Goal: Information Seeking & Learning: Learn about a topic

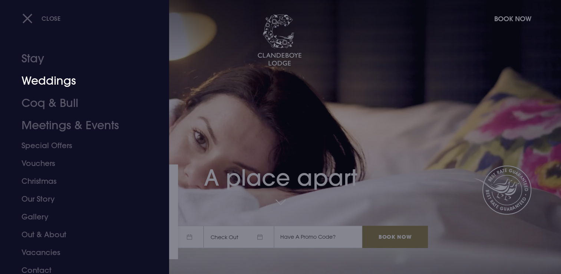
click at [62, 84] on link "Weddings" at bounding box center [80, 81] width 117 height 22
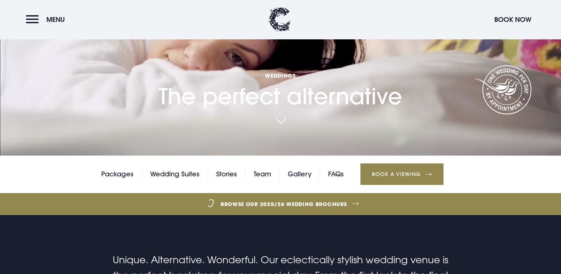
scroll to position [196, 0]
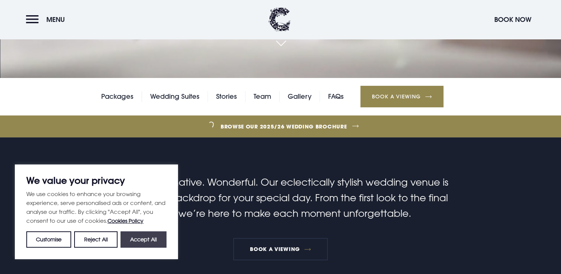
click at [142, 241] on button "Accept All" at bounding box center [144, 239] width 46 height 16
checkbox input "true"
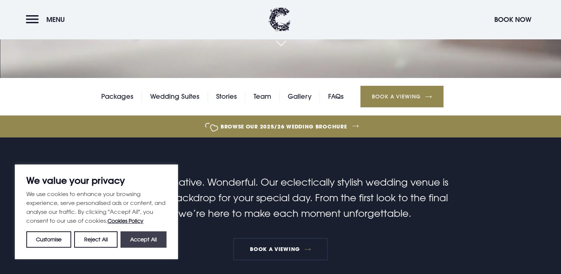
checkbox input "true"
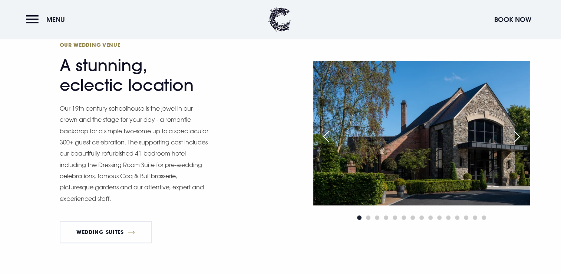
scroll to position [791, 0]
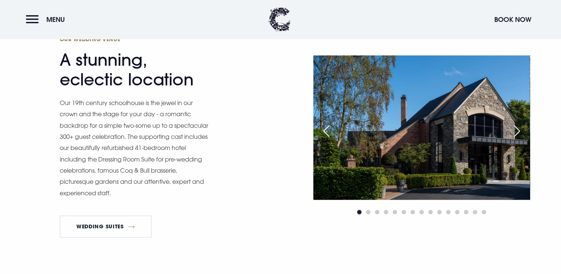
click at [519, 134] on div "Next slide" at bounding box center [517, 131] width 19 height 16
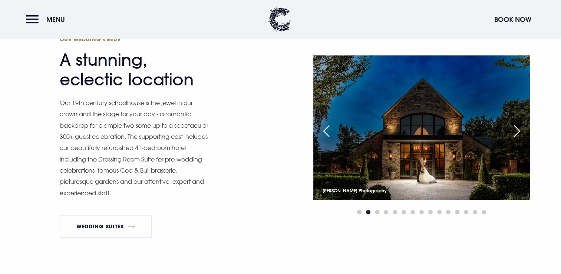
click at [519, 134] on div "Next slide" at bounding box center [517, 131] width 19 height 16
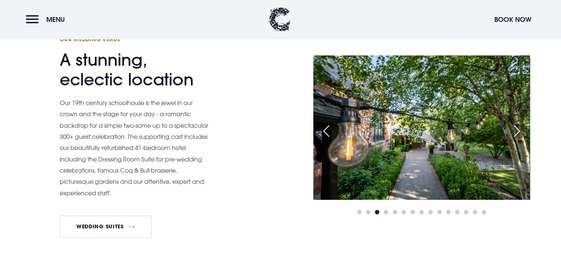
click at [519, 134] on div "Next slide" at bounding box center [517, 131] width 19 height 16
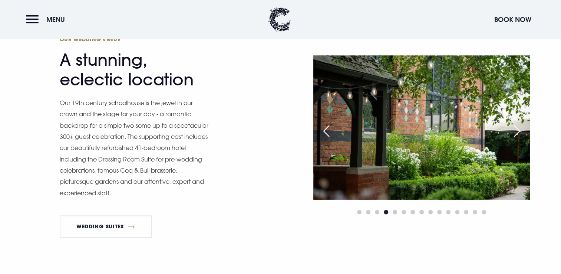
click at [519, 134] on div "Next slide" at bounding box center [517, 131] width 19 height 16
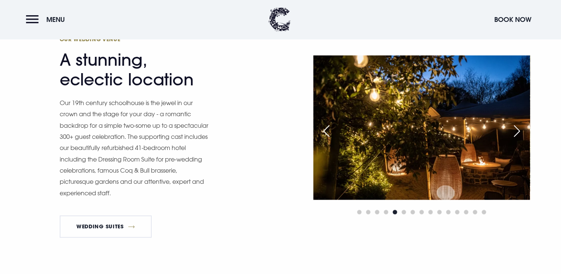
click at [519, 134] on div "Next slide" at bounding box center [517, 131] width 19 height 16
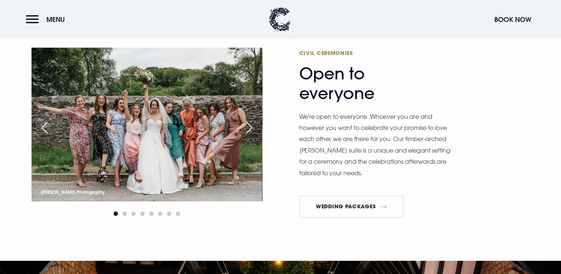
scroll to position [1029, 0]
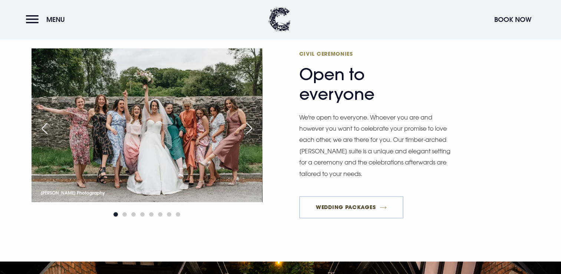
click at [349, 211] on link "Wedding Packages" at bounding box center [351, 207] width 105 height 22
